Goal: Information Seeking & Learning: Learn about a topic

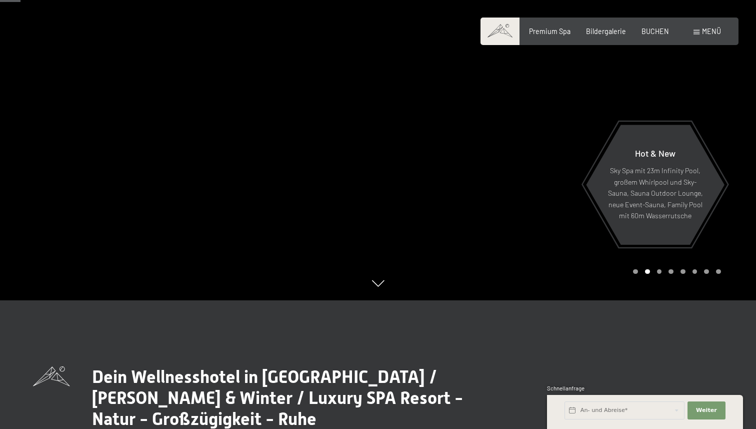
scroll to position [130, 0]
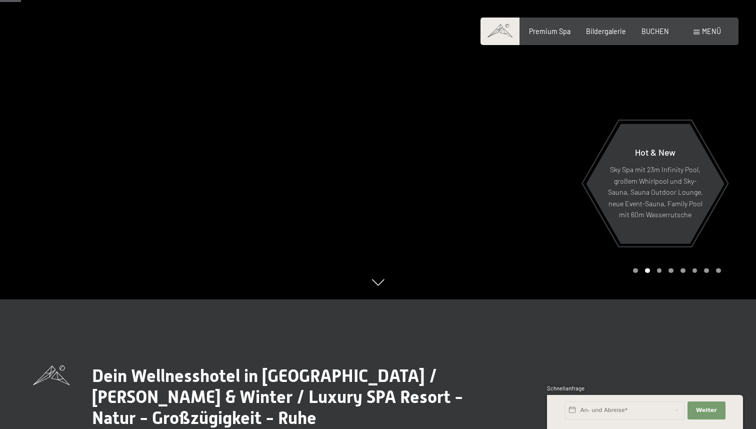
click at [736, 184] on div at bounding box center [567, 84] width 378 height 429
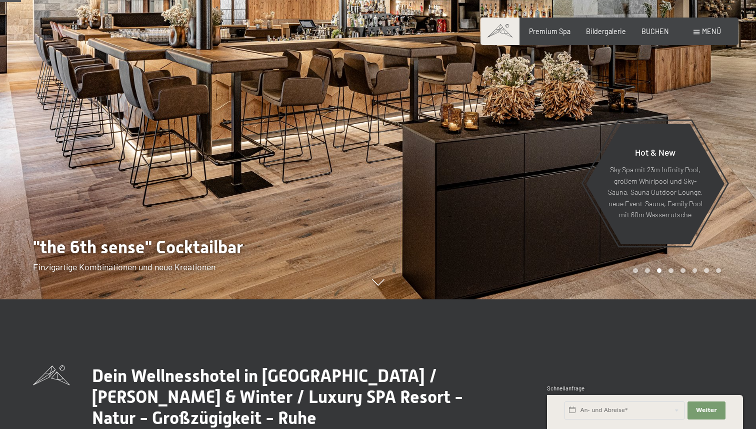
click at [736, 184] on div at bounding box center [567, 84] width 378 height 429
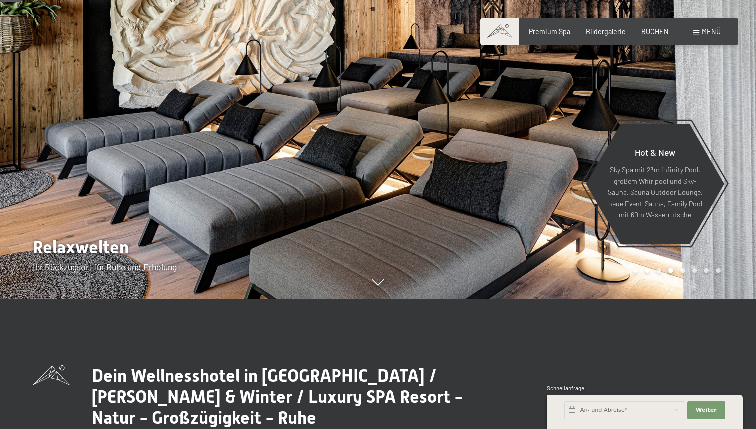
click at [736, 184] on div at bounding box center [567, 84] width 378 height 429
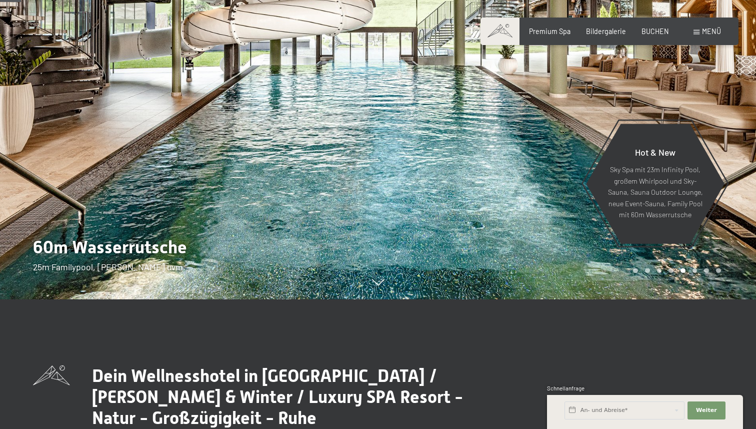
click at [737, 184] on div at bounding box center [567, 84] width 378 height 429
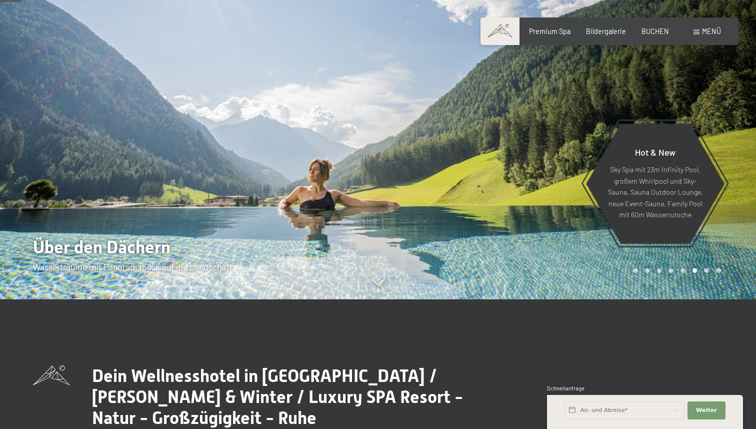
click at [739, 185] on div at bounding box center [567, 84] width 378 height 429
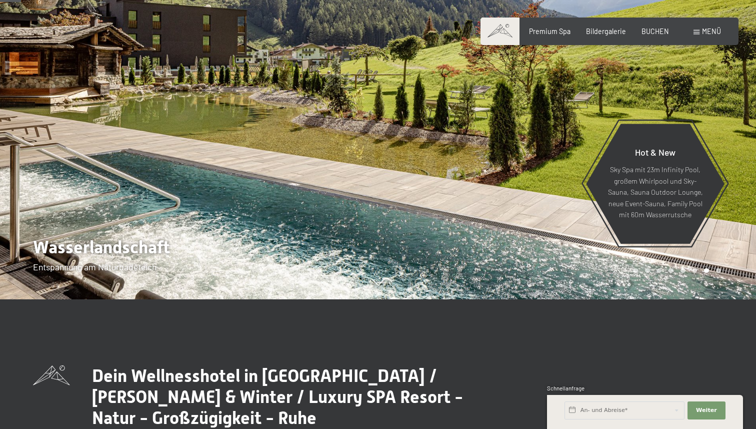
click at [701, 33] on div "Menü" at bounding box center [708, 32] width 28 height 10
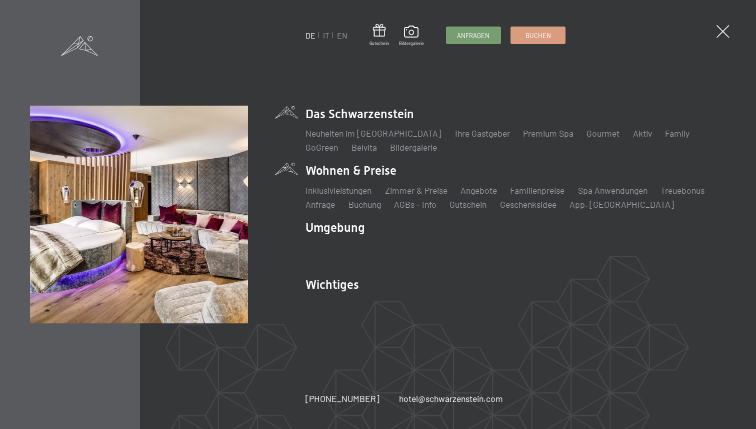
click at [330, 172] on li "Wohnen & Preise Inklusivleistungen Zimmer & Preise Liste Angebote Liste Familie…" at bounding box center [516, 186] width 420 height 48
click at [425, 189] on link "Zimmer & Preise" at bounding box center [416, 190] width 63 height 11
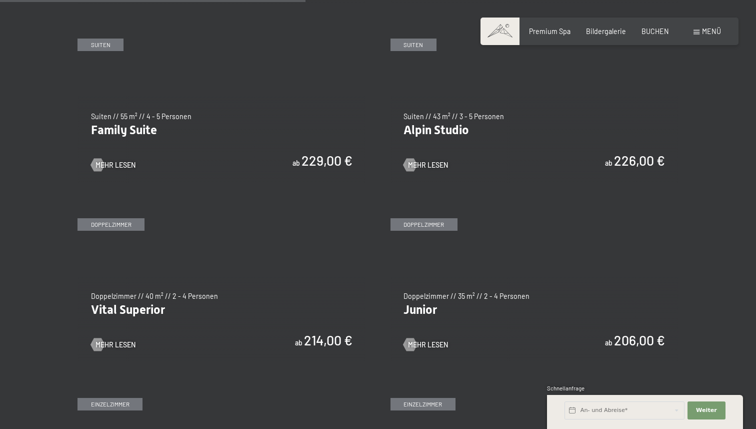
scroll to position [1118, 0]
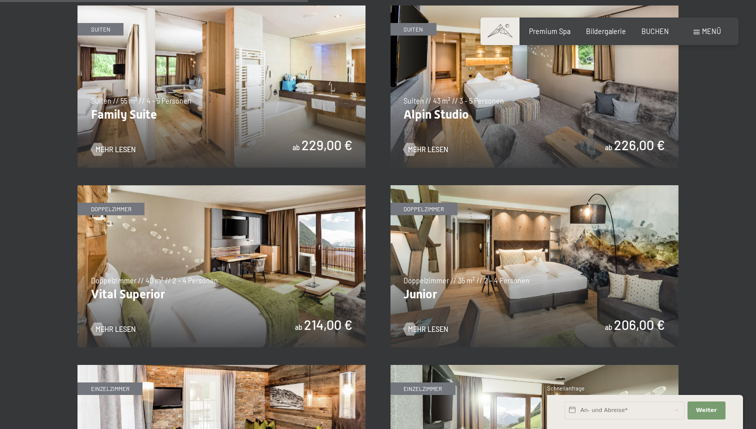
click at [608, 269] on img at bounding box center [535, 266] width 288 height 162
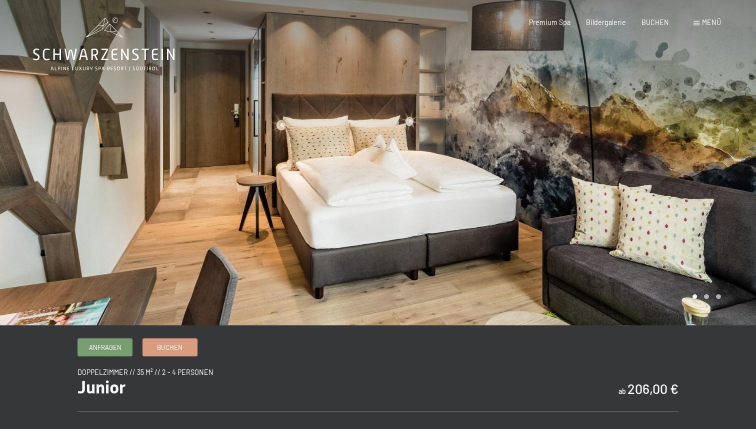
click at [722, 180] on div at bounding box center [567, 162] width 378 height 325
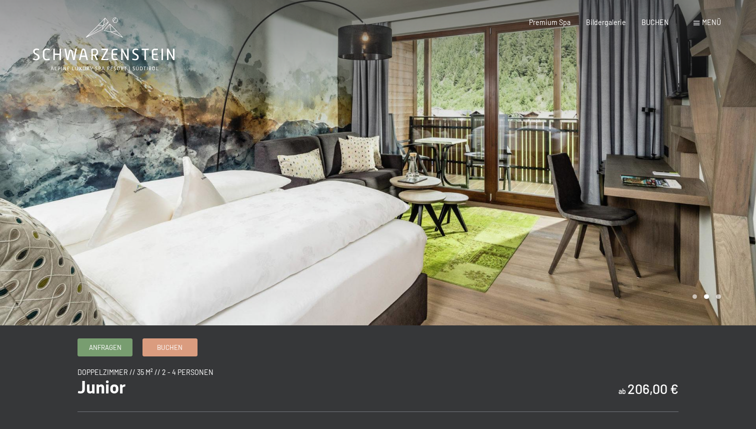
click at [722, 180] on div at bounding box center [567, 162] width 378 height 325
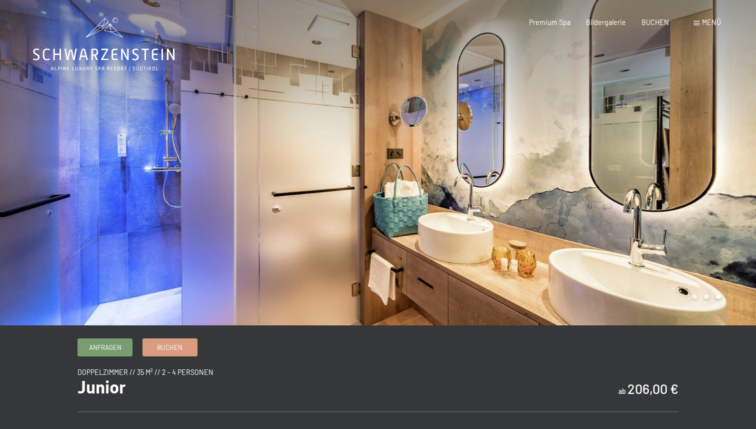
click at [722, 180] on div at bounding box center [567, 162] width 378 height 325
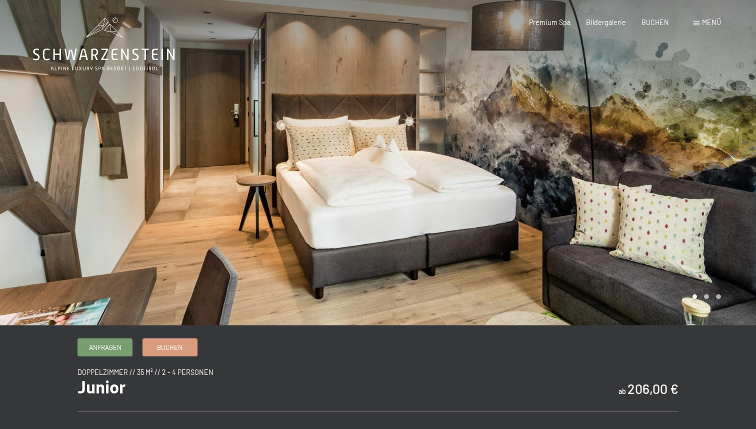
click at [722, 180] on div at bounding box center [567, 162] width 378 height 325
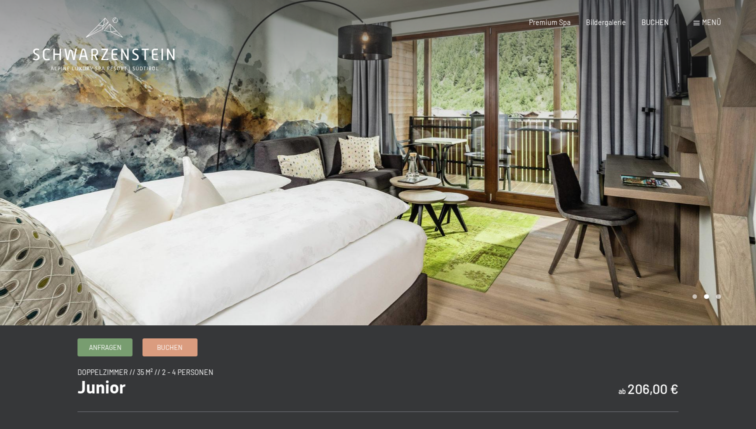
click at [722, 180] on div at bounding box center [567, 162] width 378 height 325
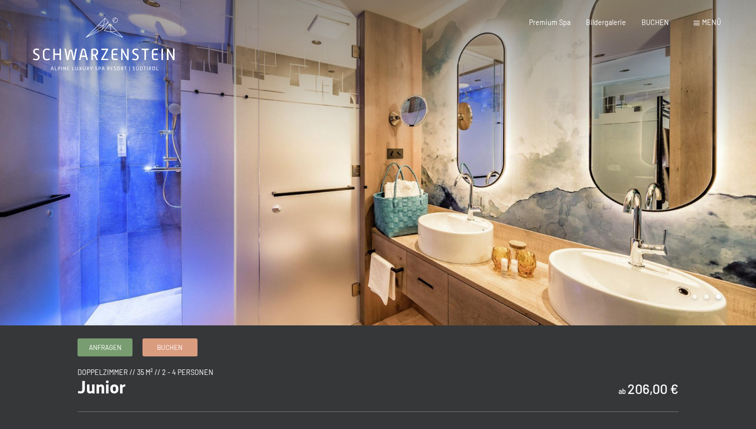
click at [696, 24] on span at bounding box center [697, 23] width 6 height 5
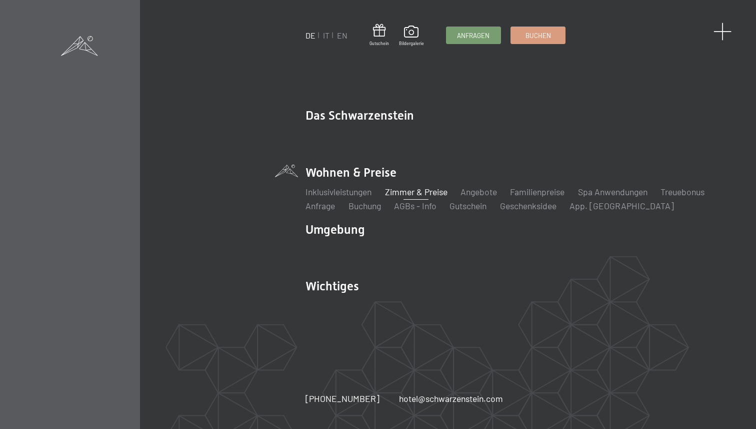
click at [722, 31] on span at bounding box center [723, 32] width 19 height 19
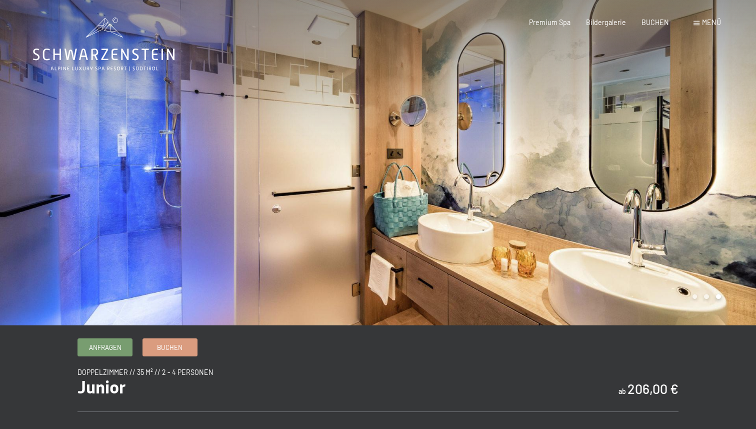
click at [694, 23] on span at bounding box center [697, 23] width 6 height 5
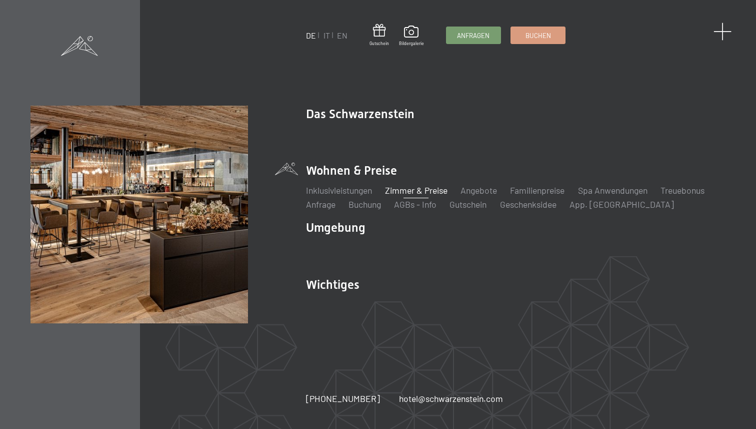
click at [722, 37] on span at bounding box center [723, 32] width 19 height 19
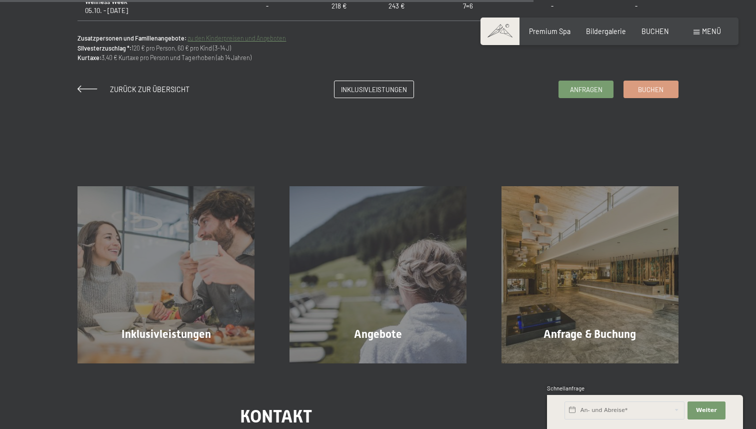
scroll to position [812, 0]
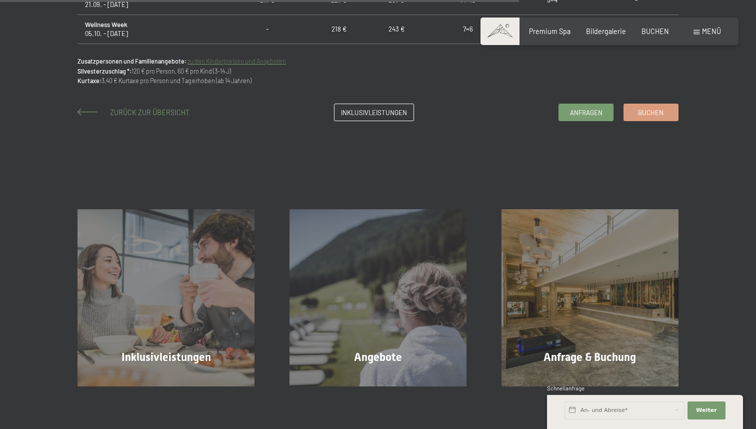
click at [85, 114] on span at bounding box center [88, 112] width 20 height 7
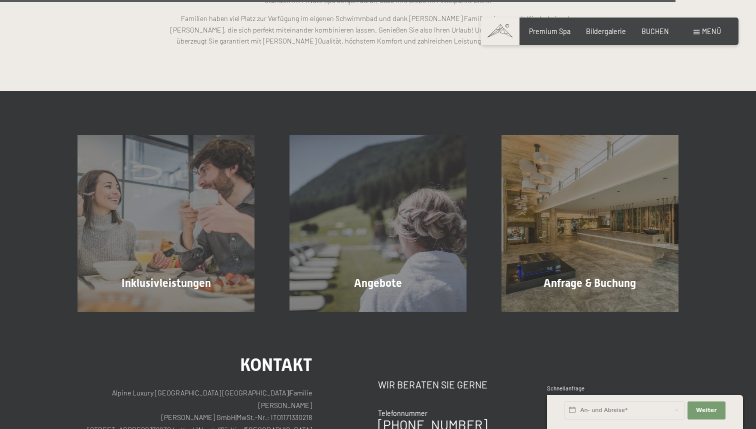
scroll to position [2495, 0]
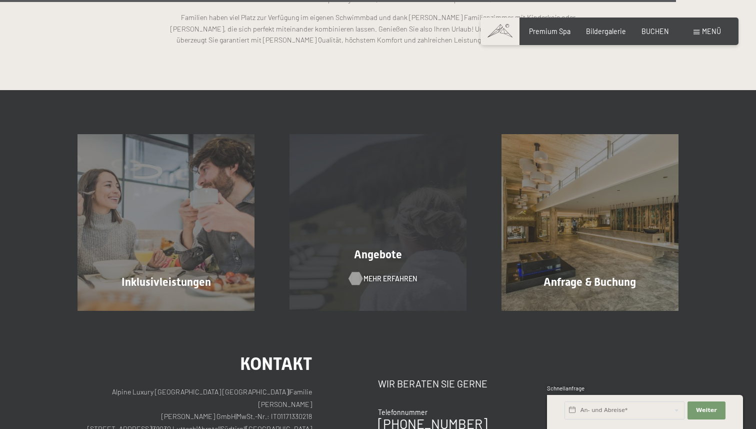
click at [380, 278] on span "Mehr erfahren" at bounding box center [391, 279] width 54 height 10
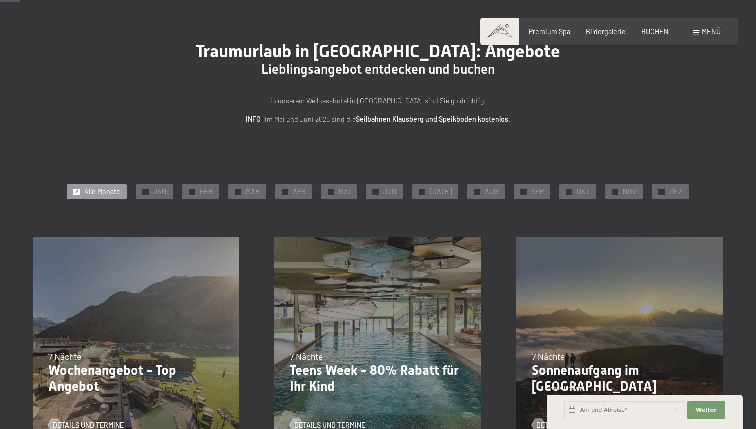
scroll to position [48, 0]
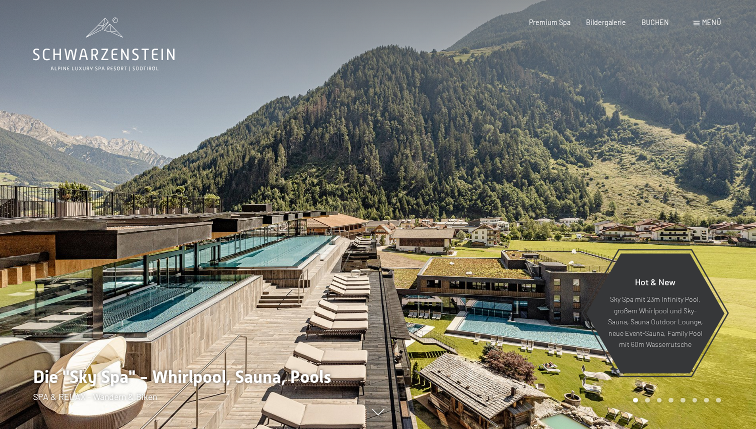
click at [701, 24] on div "Menü" at bounding box center [708, 23] width 28 height 10
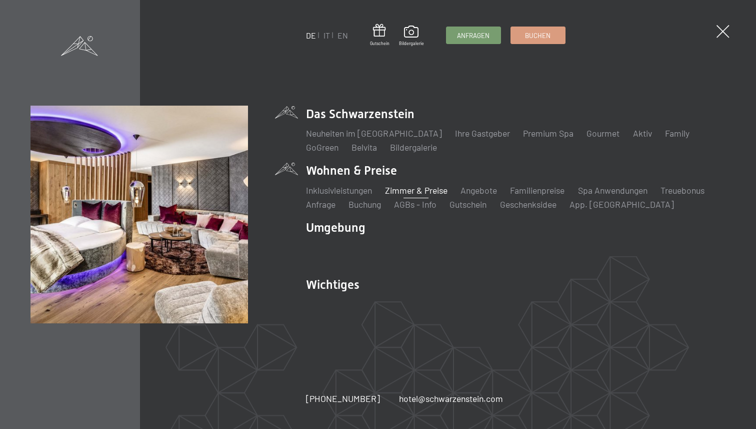
click at [425, 191] on link "Zimmer & Preise" at bounding box center [416, 190] width 63 height 11
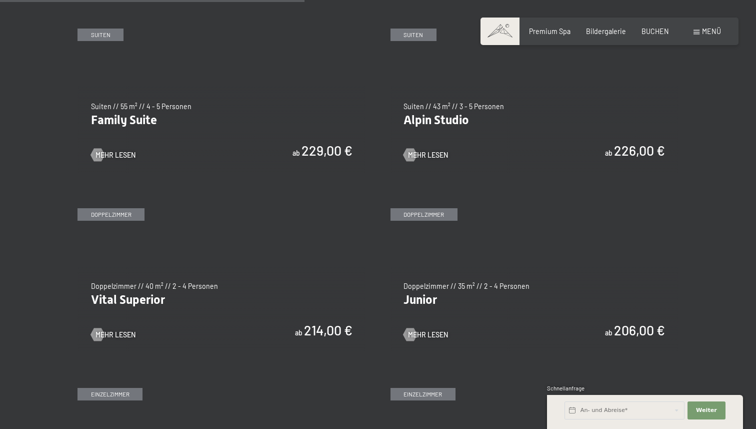
scroll to position [1096, 0]
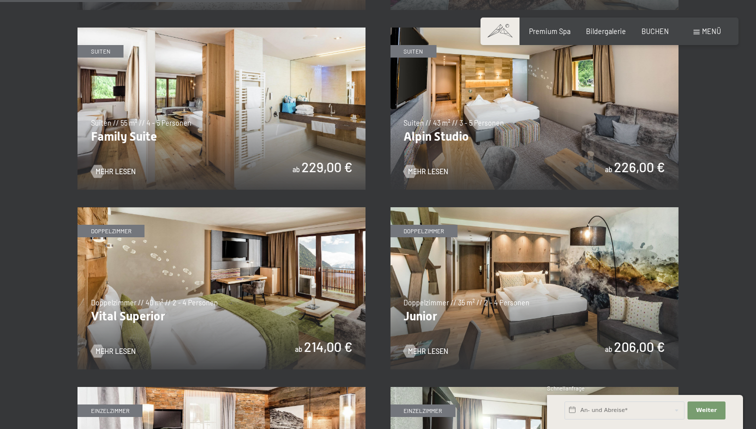
click at [520, 123] on img at bounding box center [535, 109] width 288 height 162
click at [205, 301] on img at bounding box center [222, 288] width 288 height 162
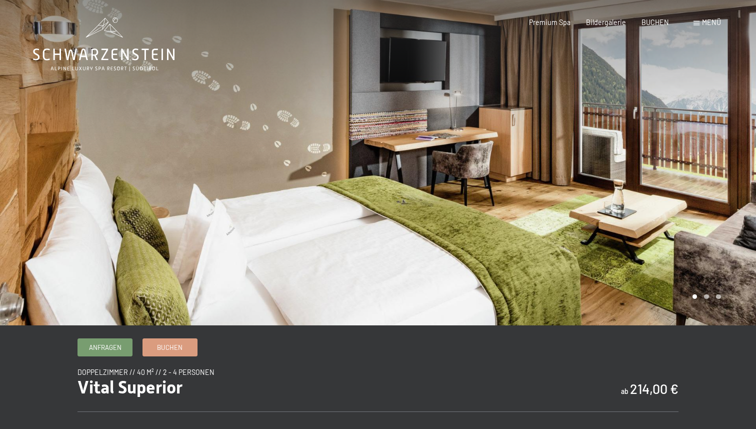
click at [719, 156] on div at bounding box center [567, 162] width 378 height 325
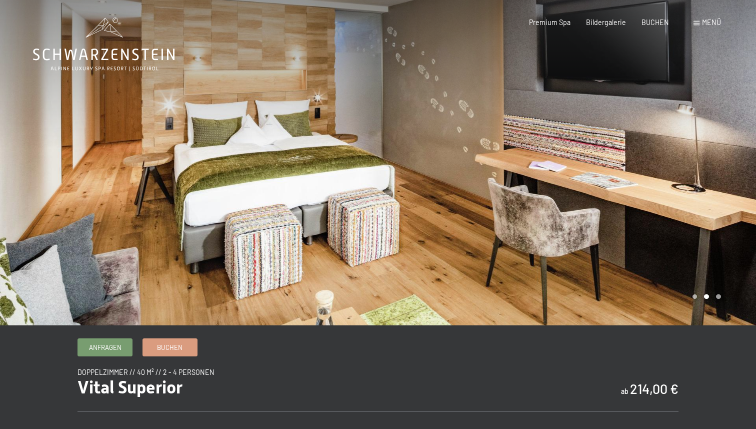
click at [719, 156] on div at bounding box center [567, 162] width 378 height 325
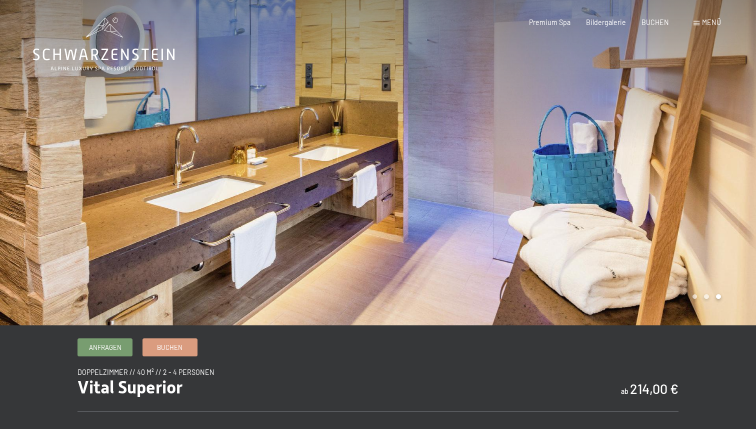
click at [717, 156] on div at bounding box center [567, 162] width 378 height 325
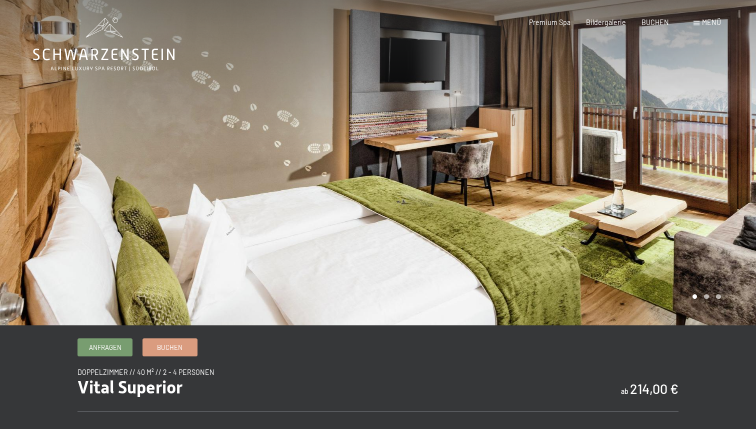
click at [717, 156] on div at bounding box center [567, 162] width 378 height 325
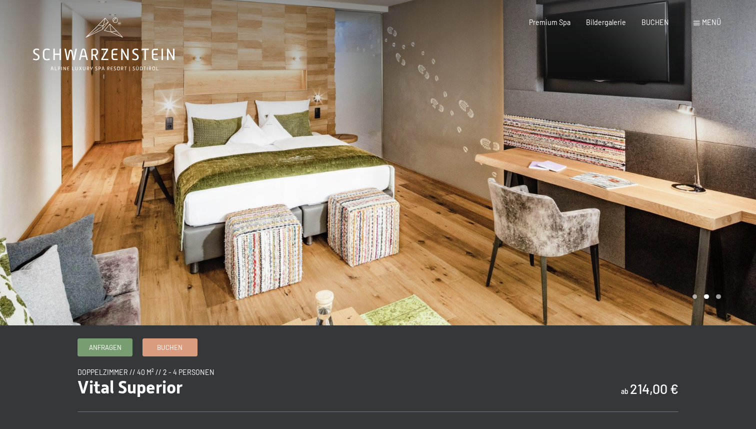
click at [717, 156] on div at bounding box center [567, 162] width 378 height 325
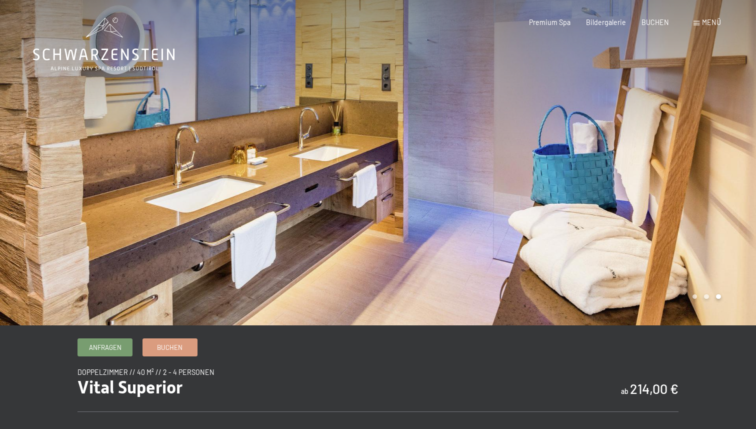
click at [695, 24] on span at bounding box center [697, 23] width 6 height 5
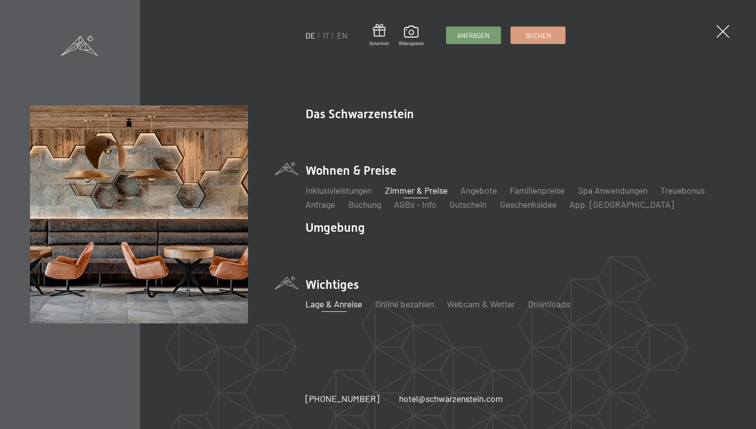
click at [344, 306] on link "Lage & Anreise" at bounding box center [334, 303] width 57 height 11
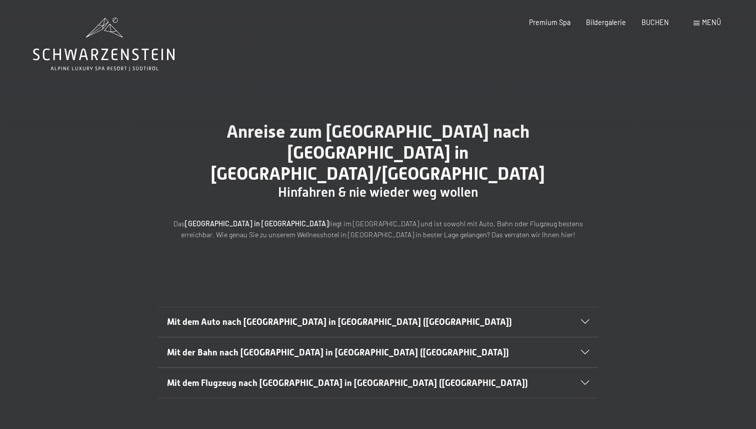
click at [585, 320] on icon at bounding box center [585, 322] width 8 height 5
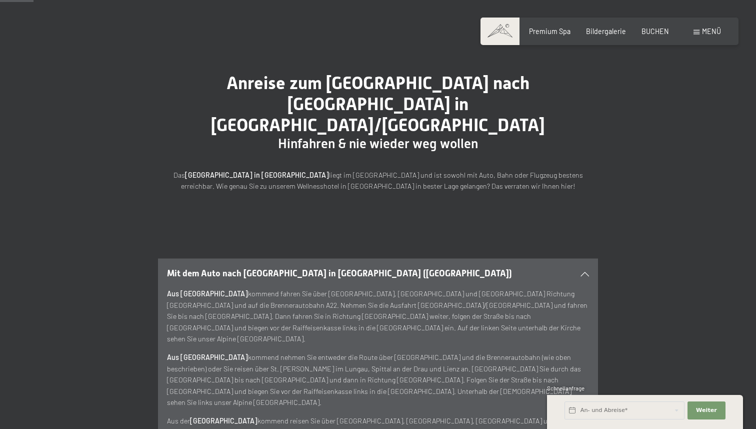
scroll to position [43, 0]
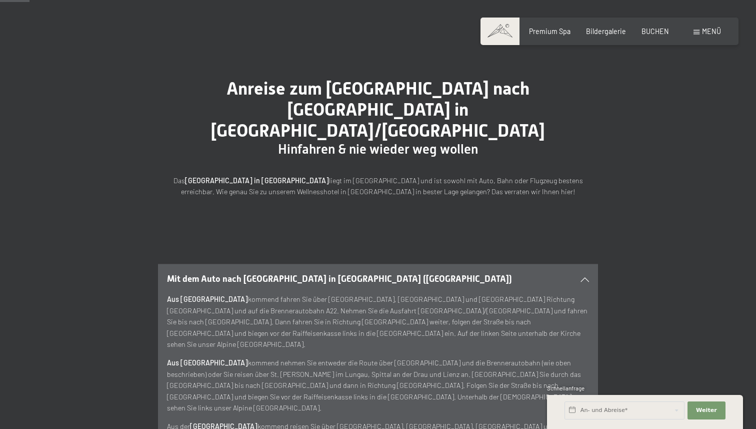
click at [632, 184] on div "Anreise zum [GEOGRAPHIC_DATA] nach [GEOGRAPHIC_DATA] in [GEOGRAPHIC_DATA]/[GEOG…" at bounding box center [378, 138] width 756 height 186
